Goal: Information Seeking & Learning: Learn about a topic

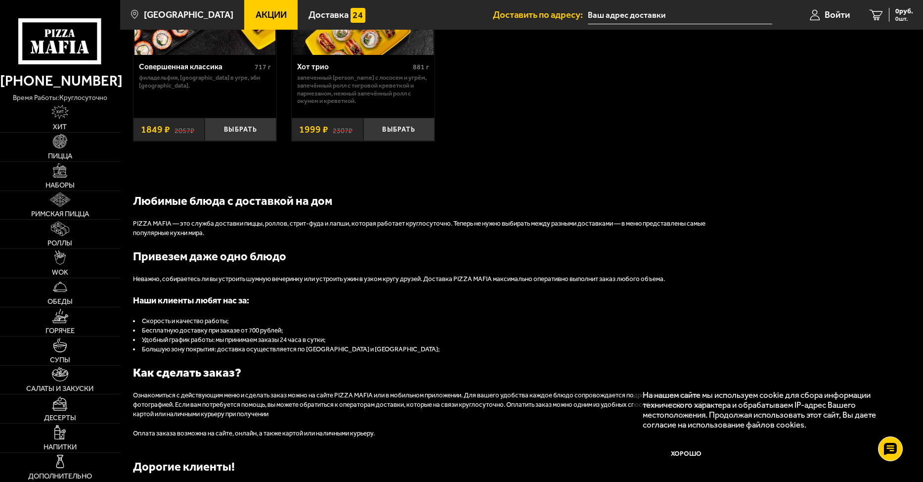
scroll to position [1063, 0]
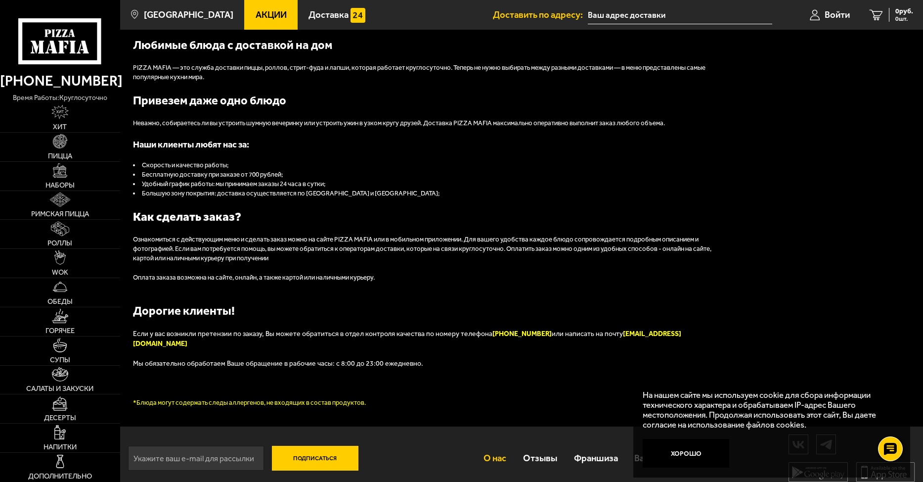
click at [495, 447] on link "О нас" at bounding box center [496, 457] width 40 height 31
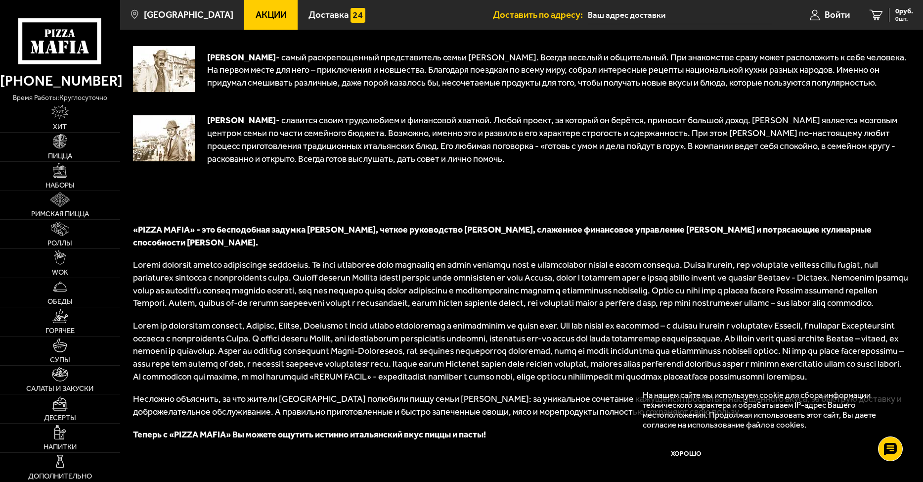
scroll to position [247, 0]
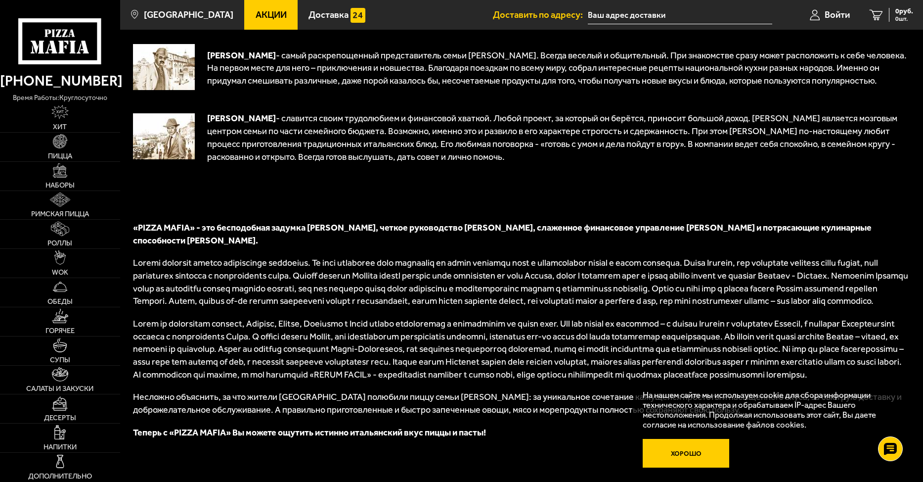
click at [688, 456] on button "Хорошо" at bounding box center [686, 453] width 87 height 29
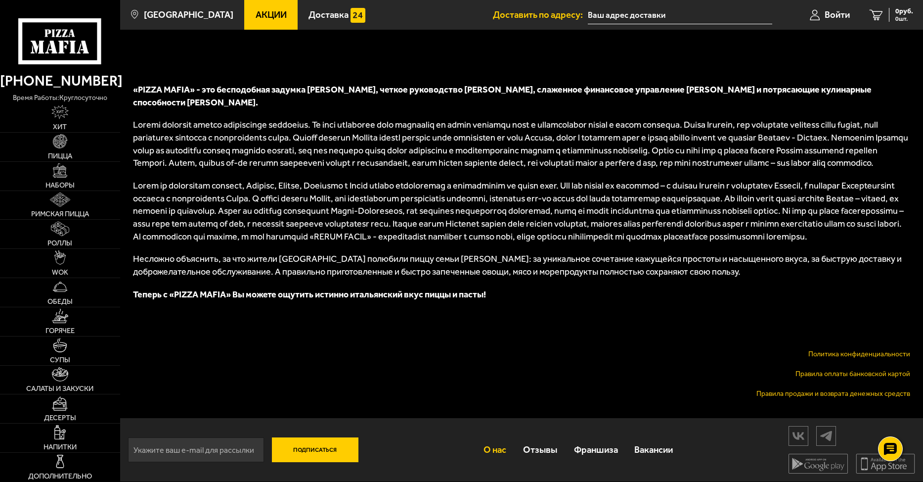
scroll to position [398, 0]
click at [651, 449] on link "Вакансии" at bounding box center [653, 449] width 55 height 31
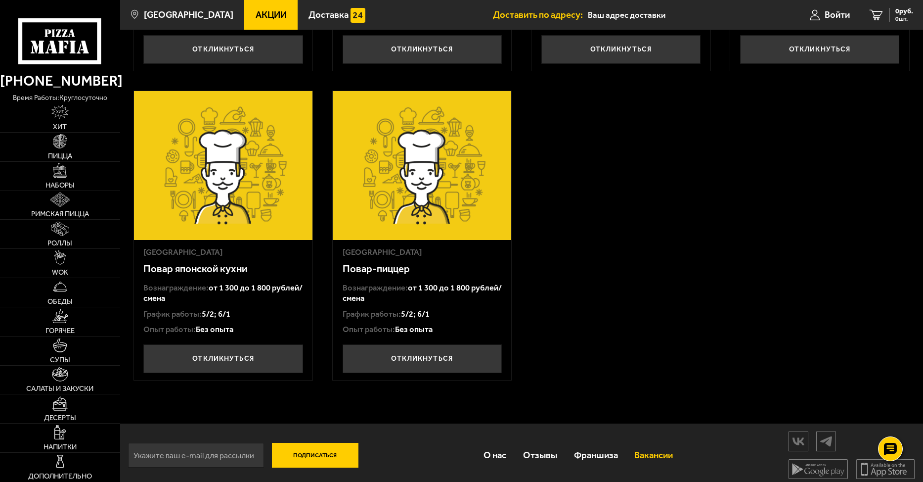
scroll to position [320, 0]
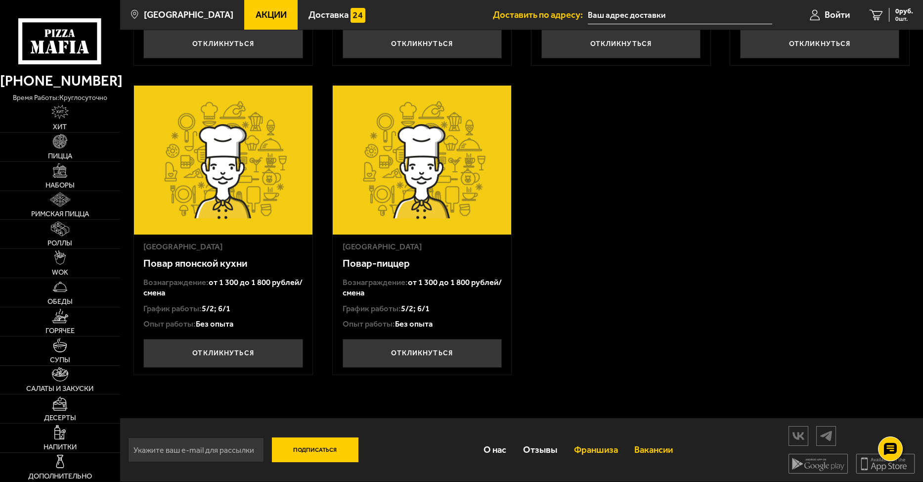
click at [593, 446] on link "Франшиза" at bounding box center [596, 449] width 61 height 31
